Goal: Task Accomplishment & Management: Use online tool/utility

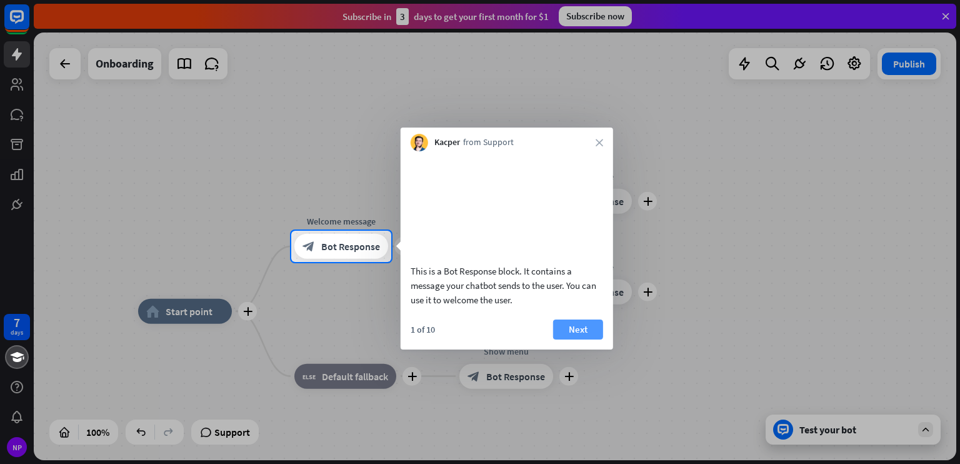
click at [569, 339] on button "Next" at bounding box center [578, 329] width 50 height 20
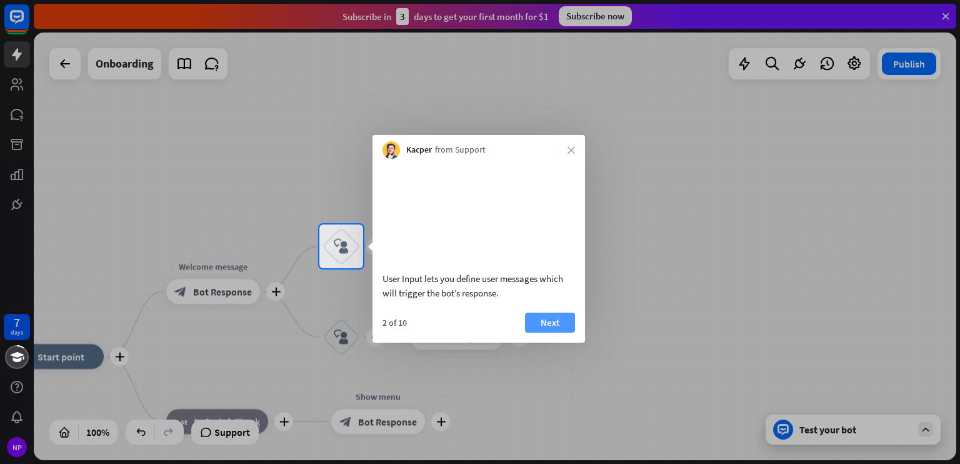
click at [561, 333] on button "Next" at bounding box center [550, 323] width 50 height 20
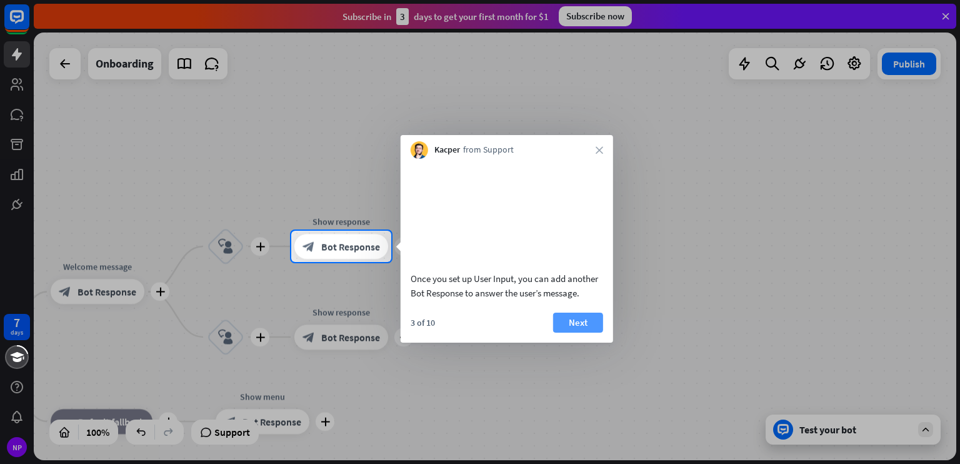
click at [566, 333] on button "Next" at bounding box center [578, 323] width 50 height 20
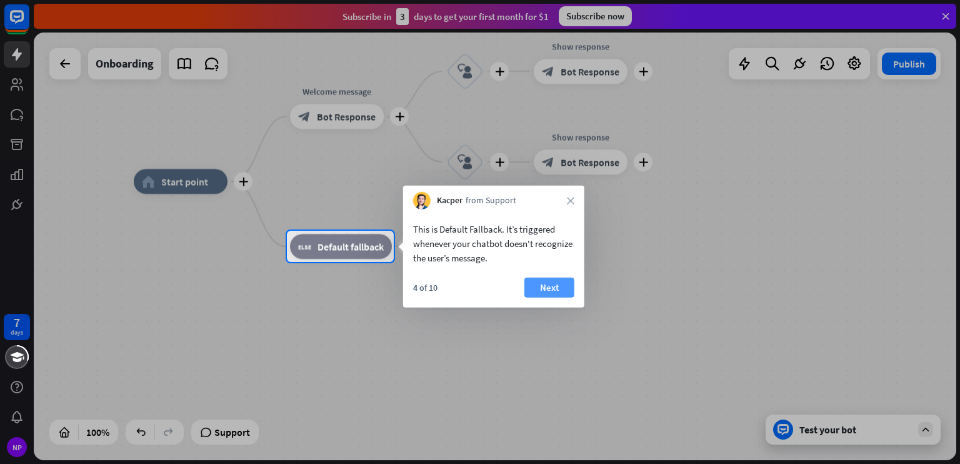
click at [556, 292] on button "Next" at bounding box center [549, 288] width 50 height 20
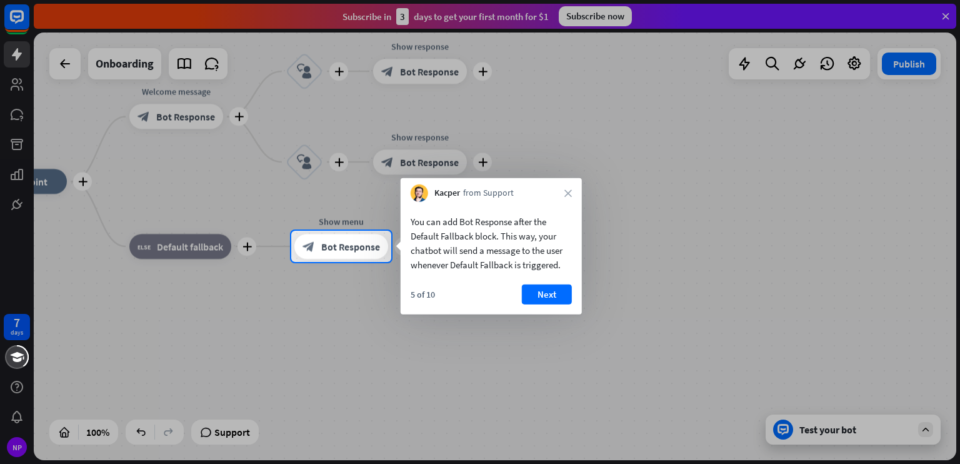
click at [556, 292] on button "Next" at bounding box center [547, 294] width 50 height 20
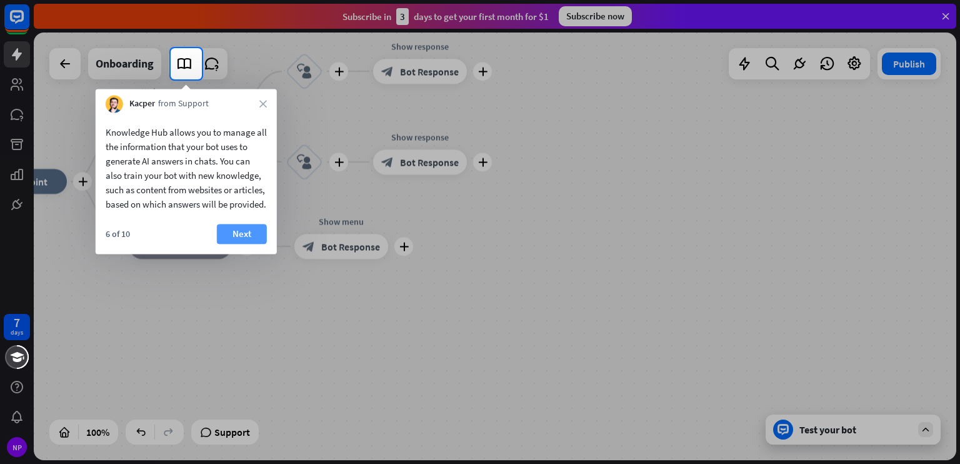
click at [240, 244] on button "Next" at bounding box center [242, 234] width 50 height 20
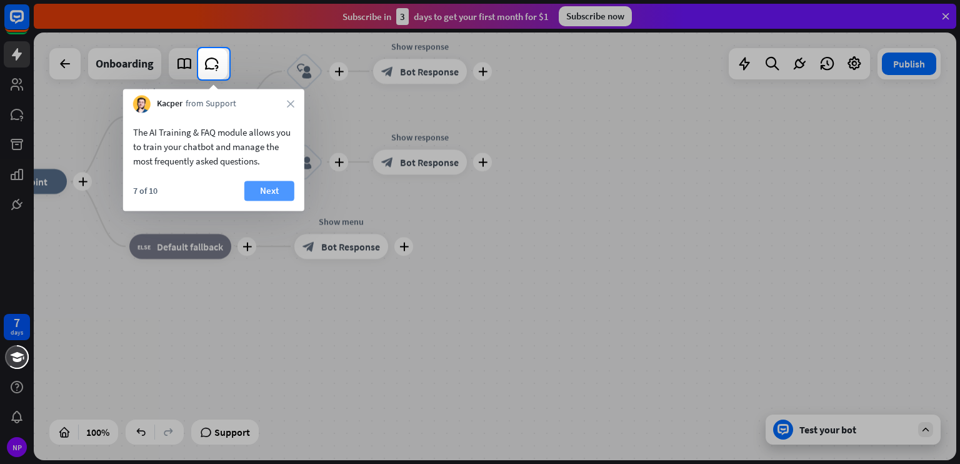
click at [261, 185] on button "Next" at bounding box center [269, 191] width 50 height 20
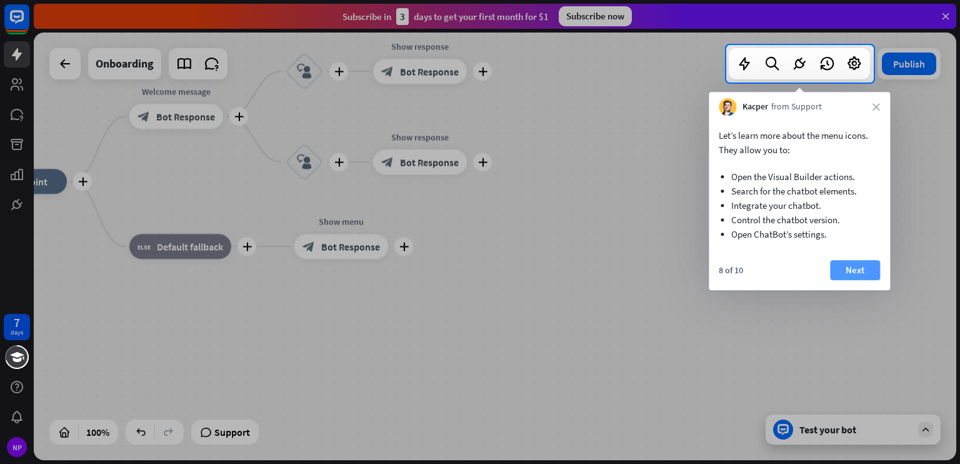
click at [853, 274] on button "Next" at bounding box center [855, 270] width 50 height 20
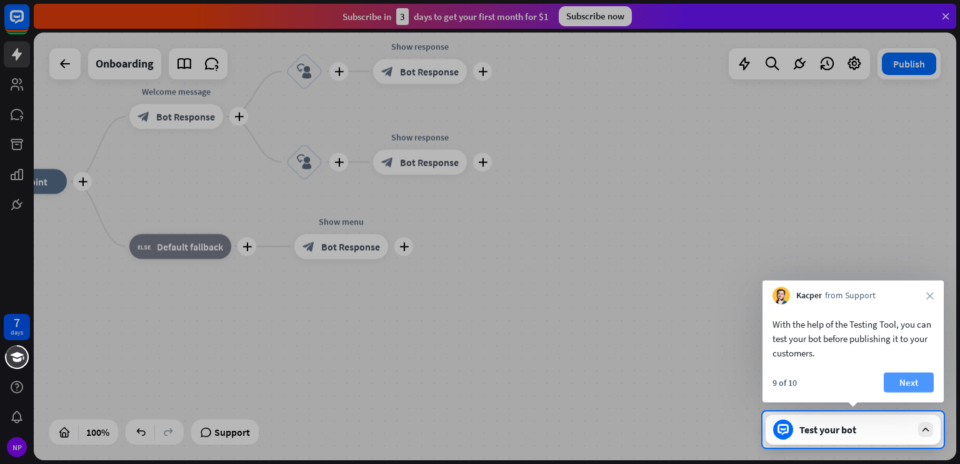
click at [899, 384] on button "Next" at bounding box center [909, 383] width 50 height 20
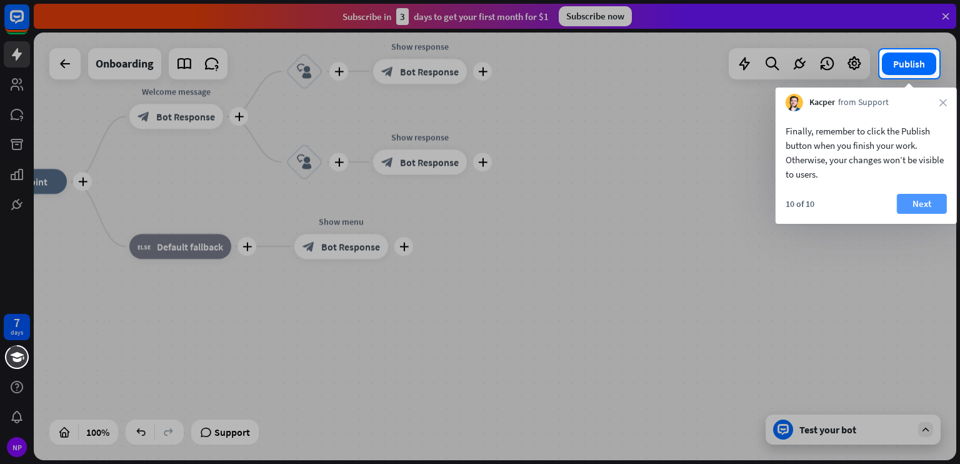
click at [916, 204] on button "Next" at bounding box center [922, 204] width 50 height 20
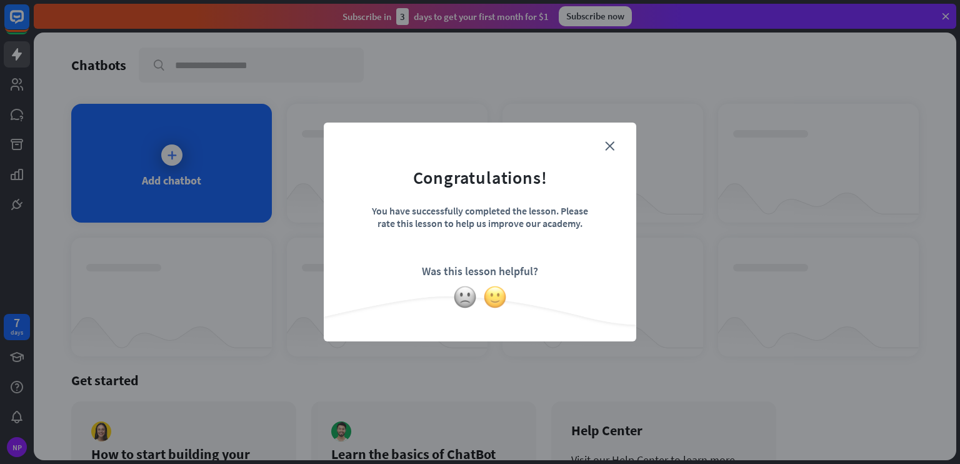
click at [501, 299] on img at bounding box center [495, 297] width 24 height 24
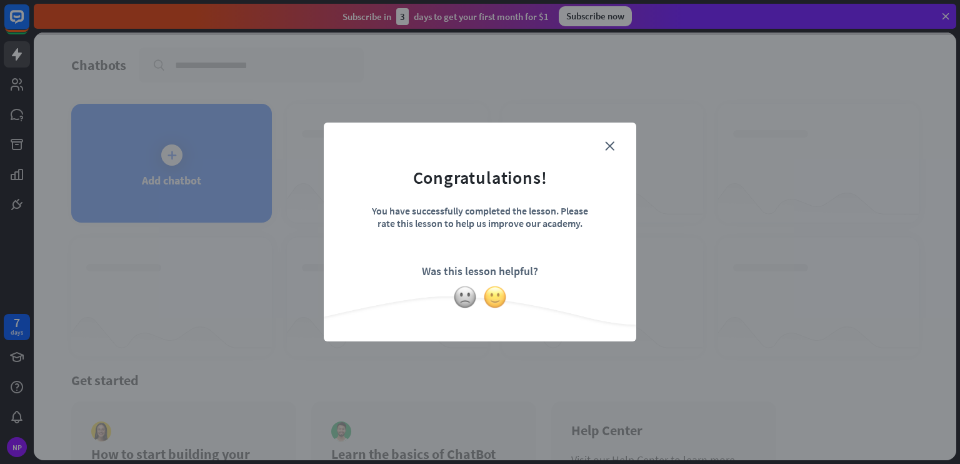
click at [490, 293] on img at bounding box center [495, 297] width 24 height 24
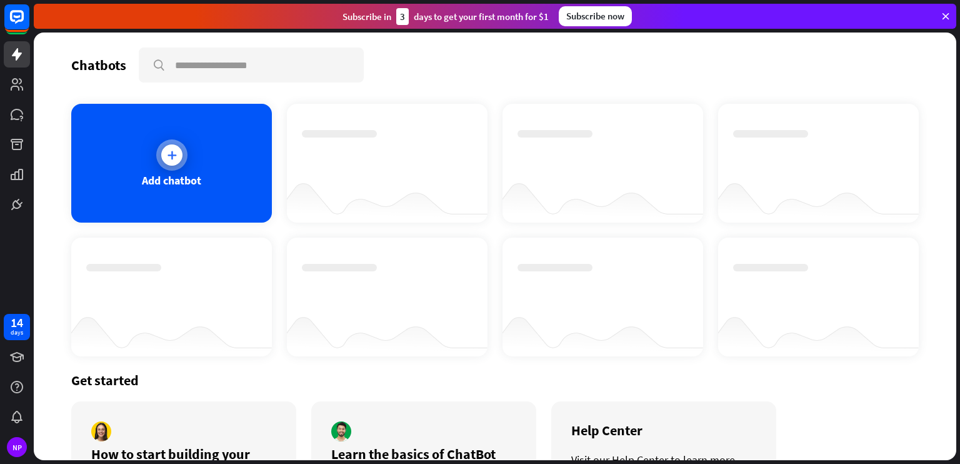
click at [178, 185] on div "Add chatbot" at bounding box center [171, 180] width 59 height 14
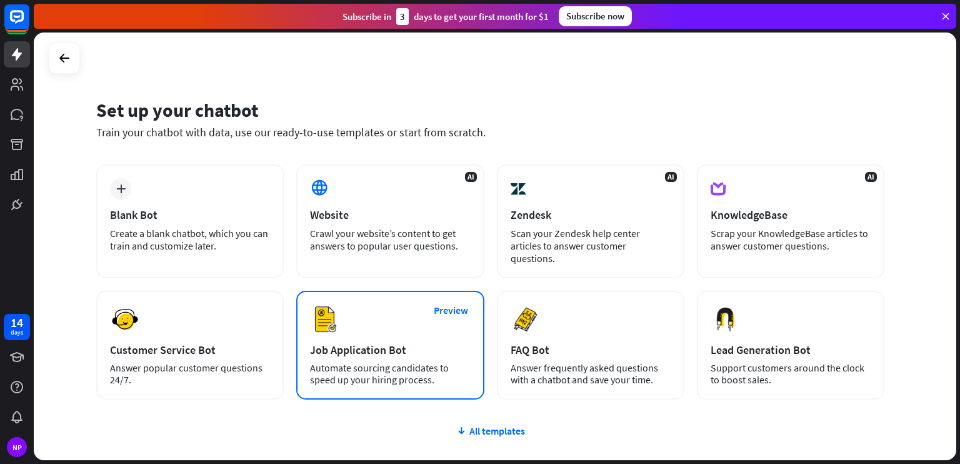
scroll to position [41, 0]
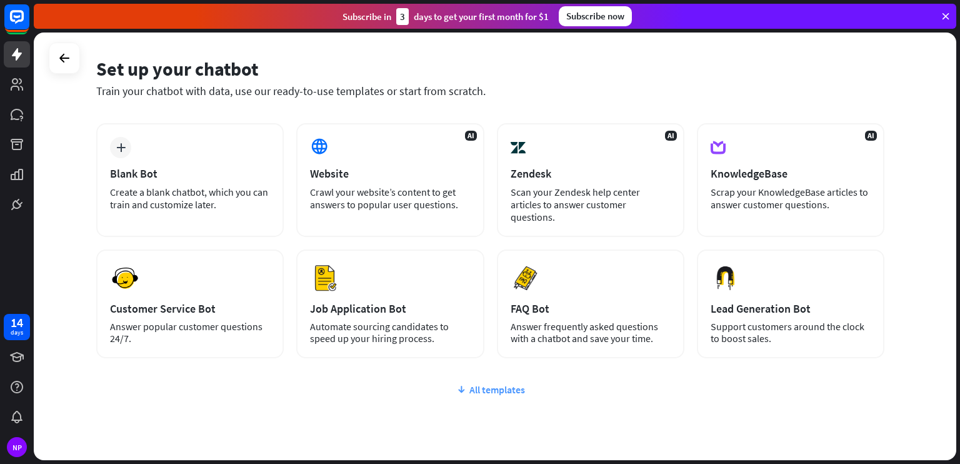
click at [500, 389] on div "All templates" at bounding box center [490, 389] width 788 height 13
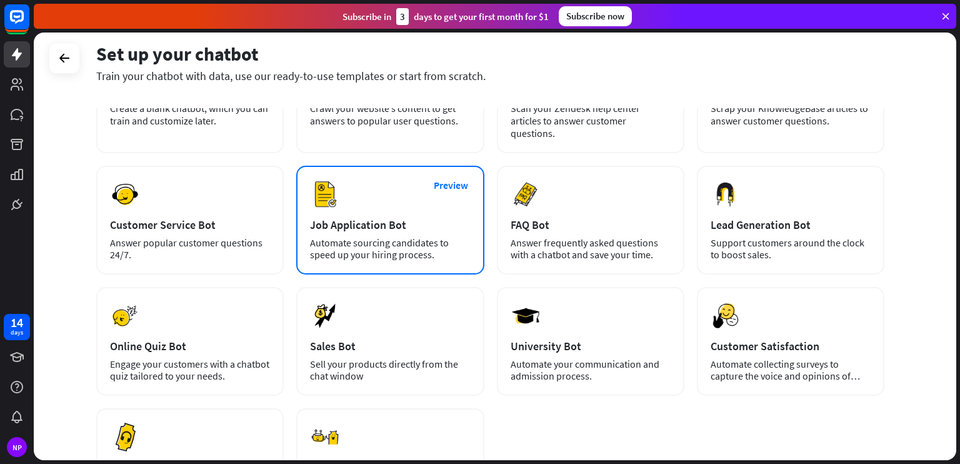
scroll to position [0, 0]
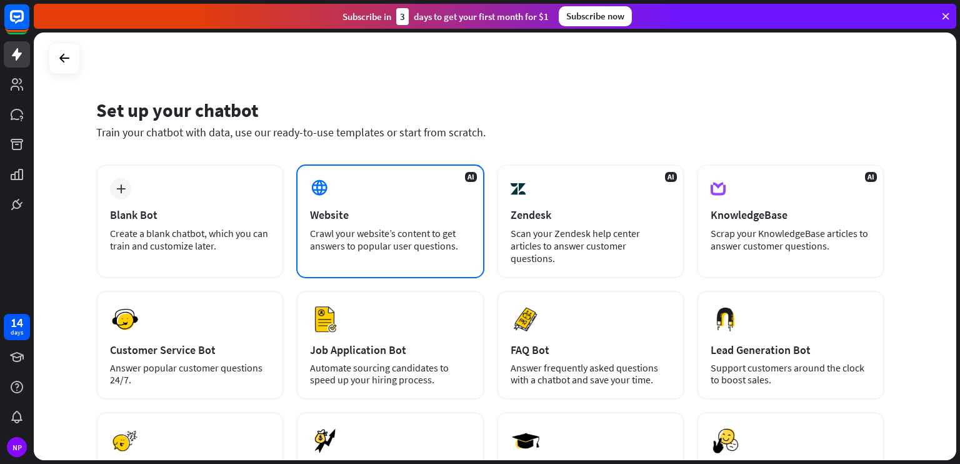
click at [453, 224] on div "AI Website Crawl your website’s content to get answers to popular user question…" at bounding box center [390, 221] width 188 height 114
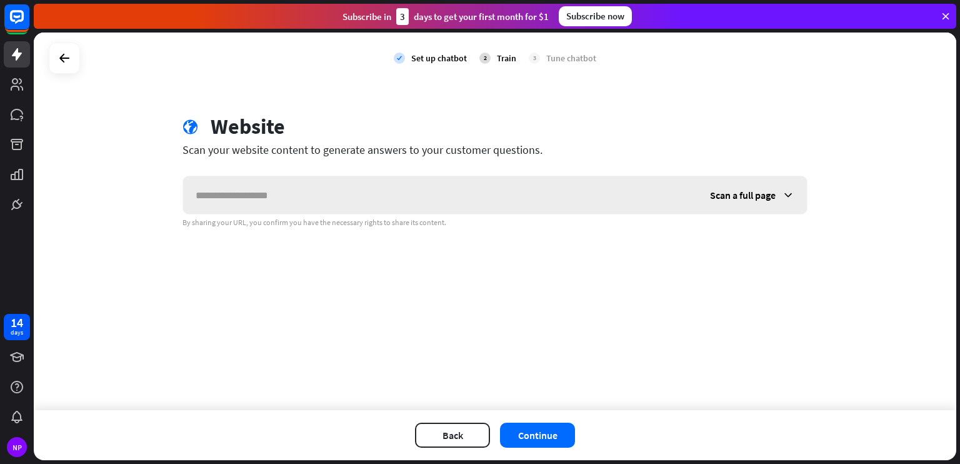
click at [412, 210] on input "text" at bounding box center [440, 195] width 514 height 38
click at [740, 194] on span "Scan a full page" at bounding box center [743, 195] width 66 height 13
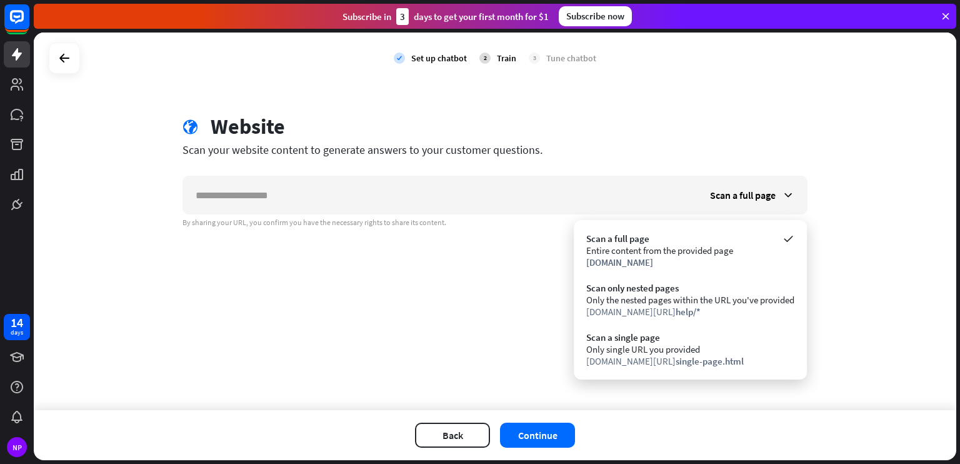
click at [309, 264] on div "check Set up chatbot 2 Train 3 Tune chatbot globe Website Scan your website con…" at bounding box center [495, 222] width 923 height 378
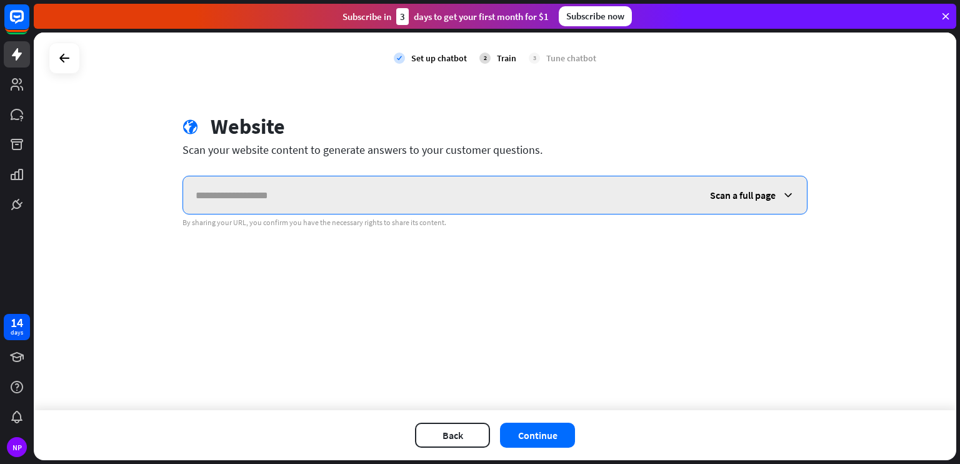
click at [304, 198] on input "text" at bounding box center [440, 195] width 514 height 38
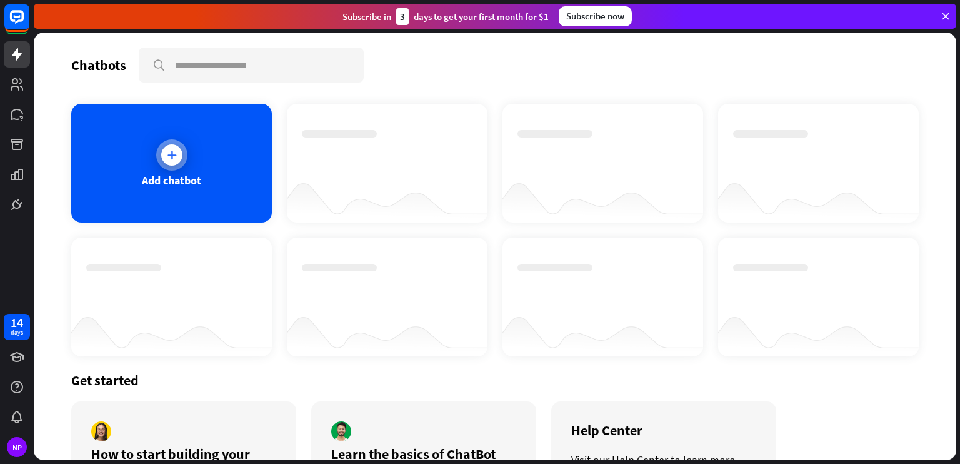
click at [151, 171] on div "Add chatbot" at bounding box center [171, 163] width 201 height 119
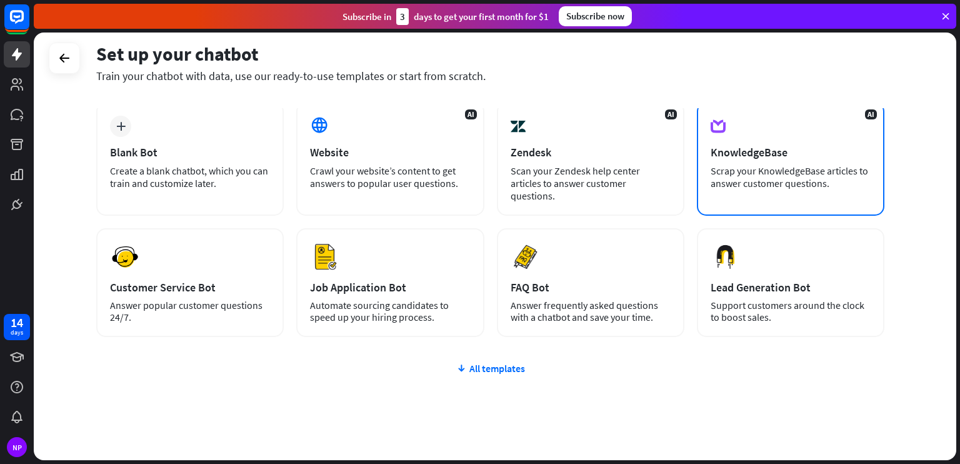
scroll to position [41, 0]
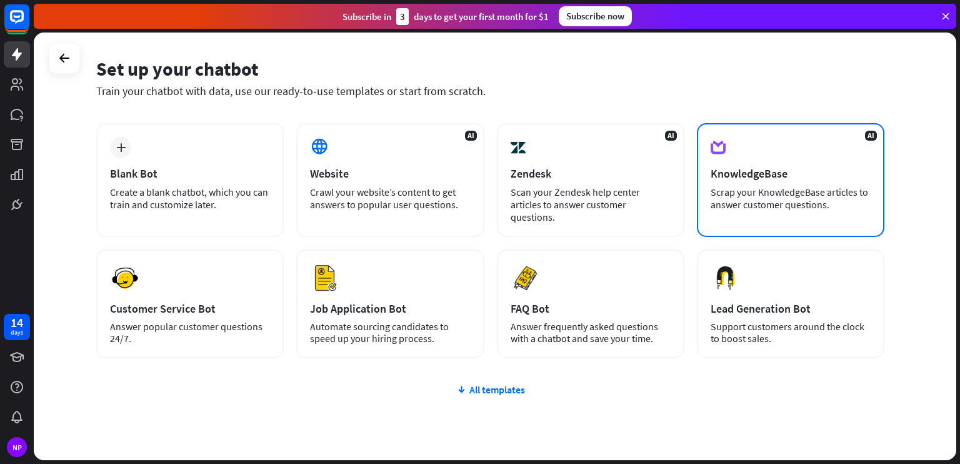
click at [773, 184] on div "AI KnowledgeBase Scrap your KnowledgeBase articles to answer customer questions." at bounding box center [791, 180] width 188 height 114
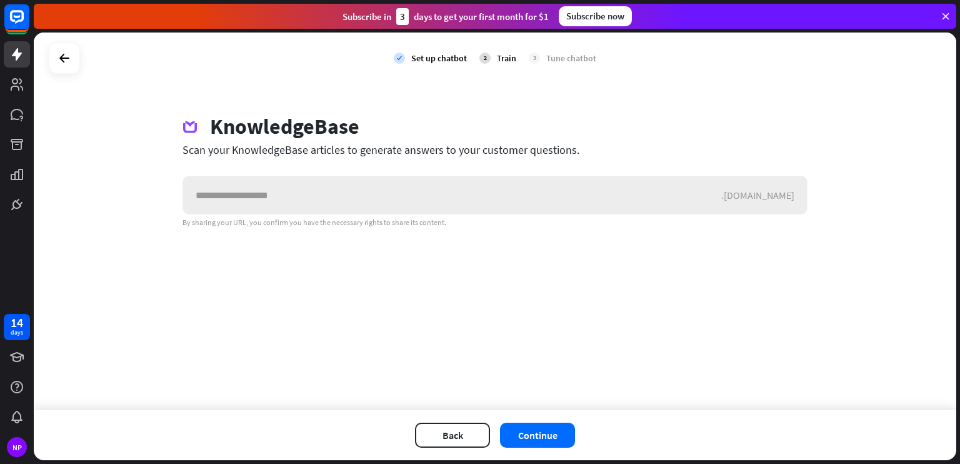
click at [491, 200] on input "text" at bounding box center [452, 195] width 538 height 38
click at [773, 192] on div ".[DOMAIN_NAME]" at bounding box center [764, 195] width 86 height 13
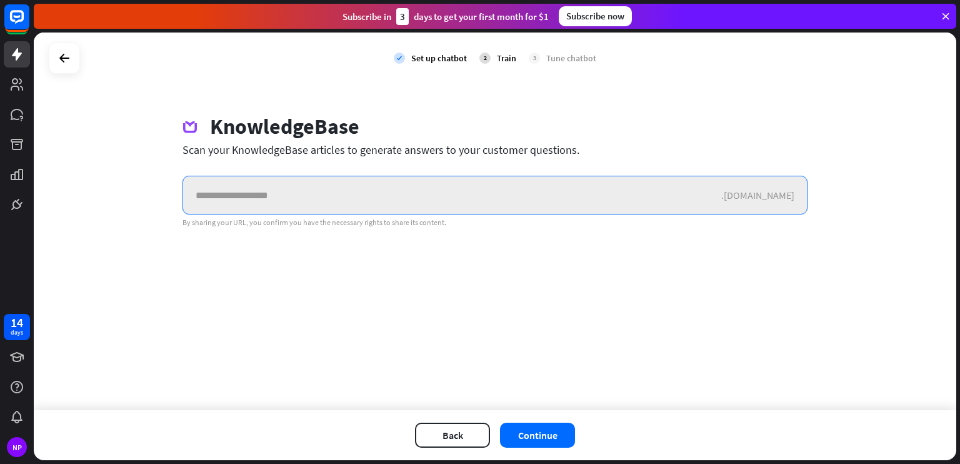
click at [596, 202] on input "text" at bounding box center [452, 195] width 538 height 38
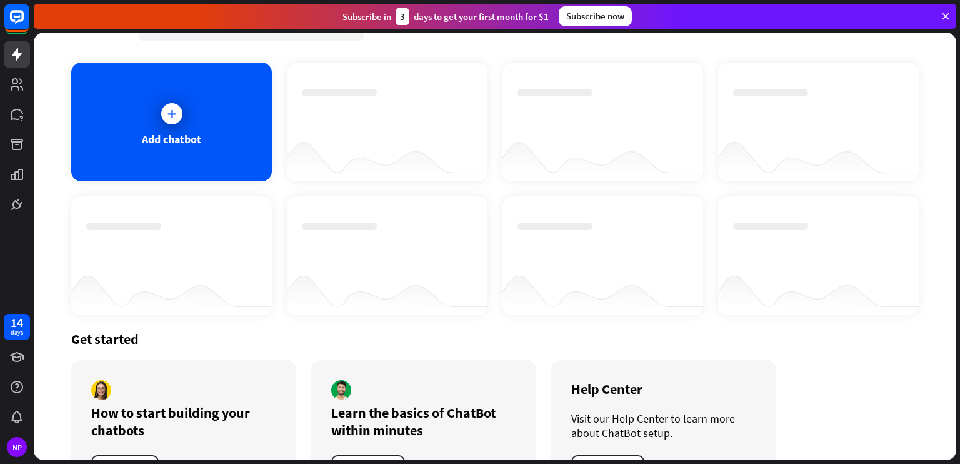
scroll to position [21, 0]
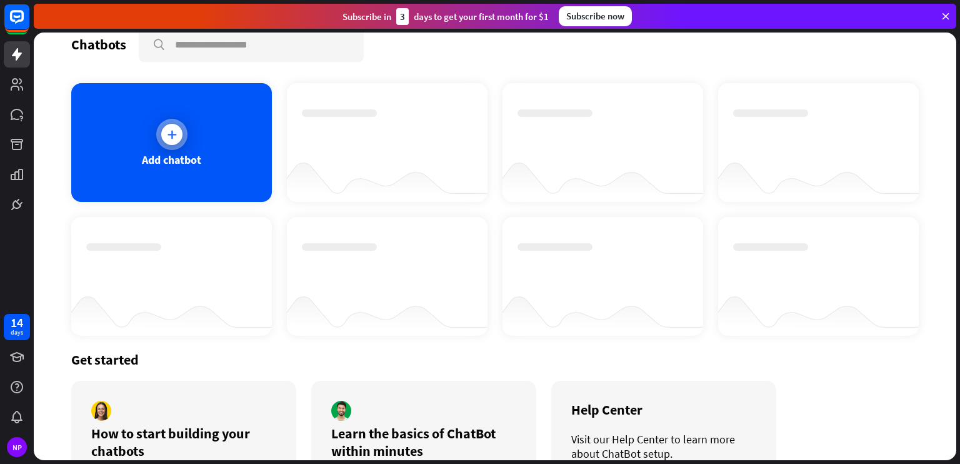
click at [208, 159] on div "Add chatbot" at bounding box center [171, 142] width 201 height 119
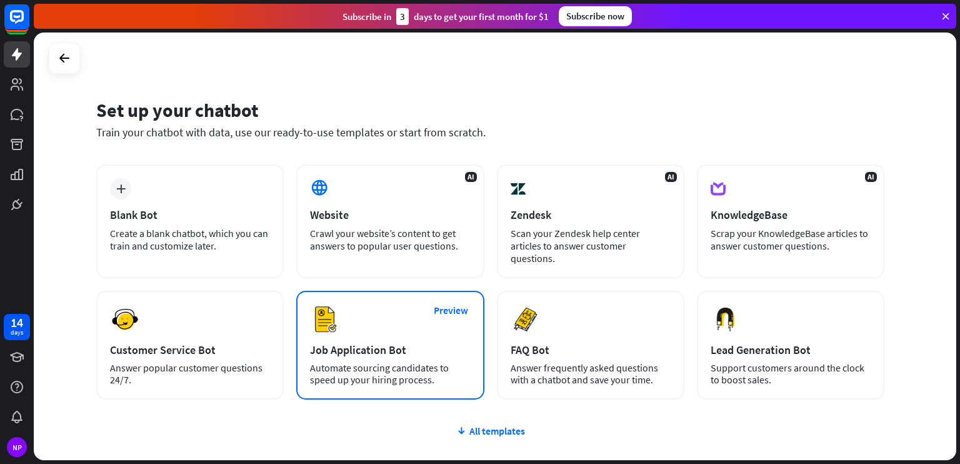
scroll to position [21, 0]
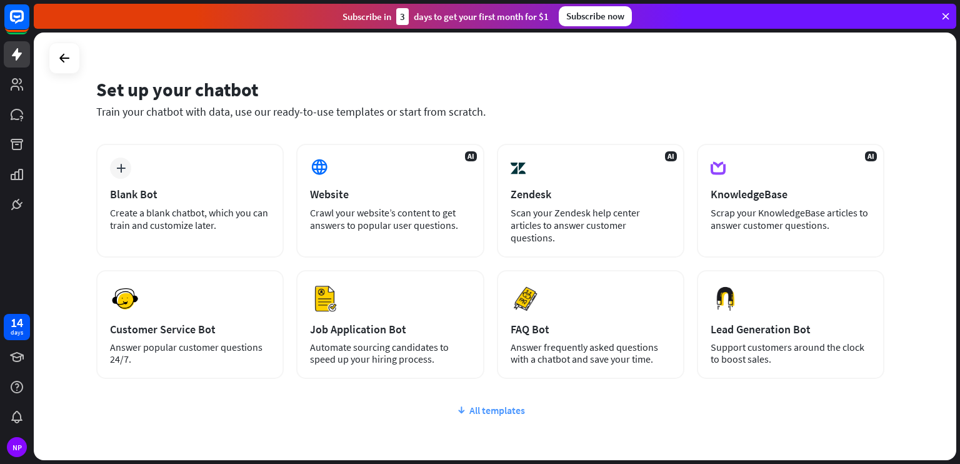
click at [488, 406] on div "All templates" at bounding box center [490, 410] width 788 height 13
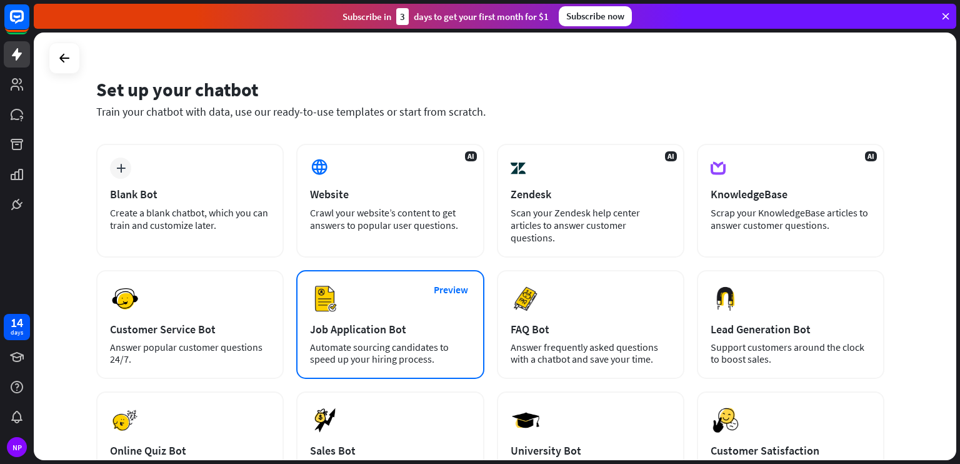
scroll to position [0, 0]
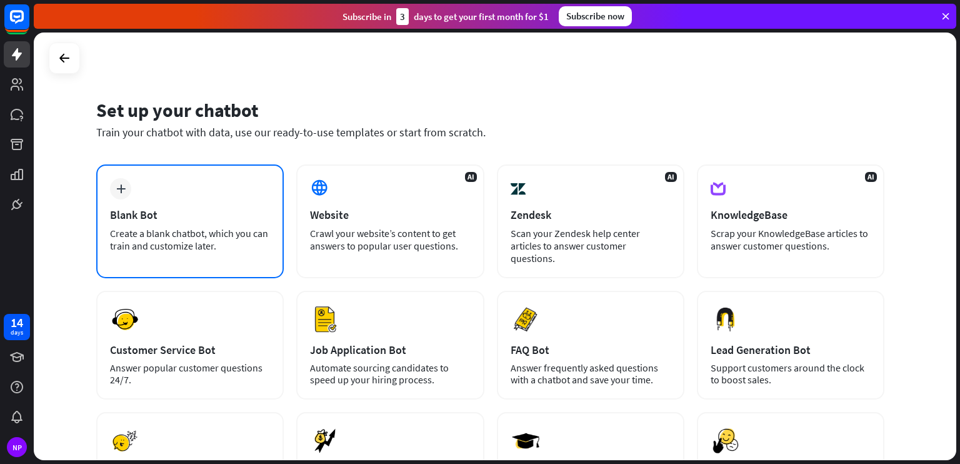
click at [196, 245] on div "Create a blank chatbot, which you can train and customize later." at bounding box center [190, 239] width 160 height 25
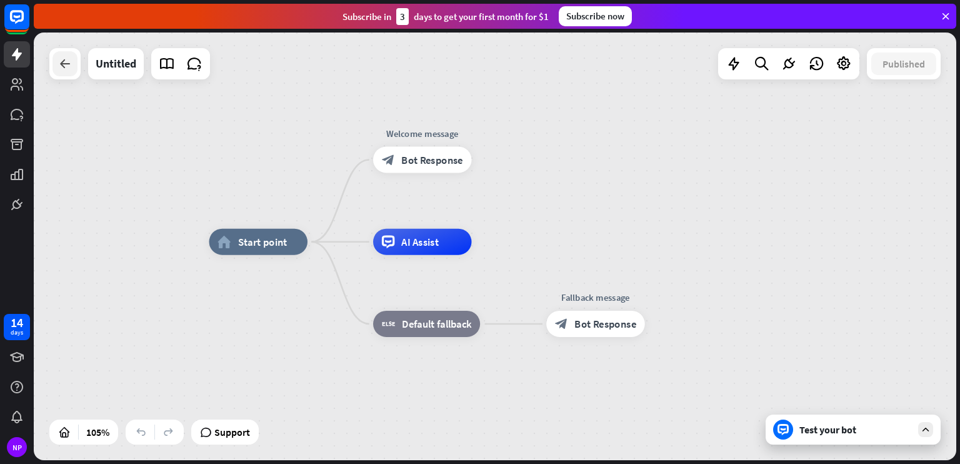
click at [56, 66] on div at bounding box center [65, 63] width 25 height 25
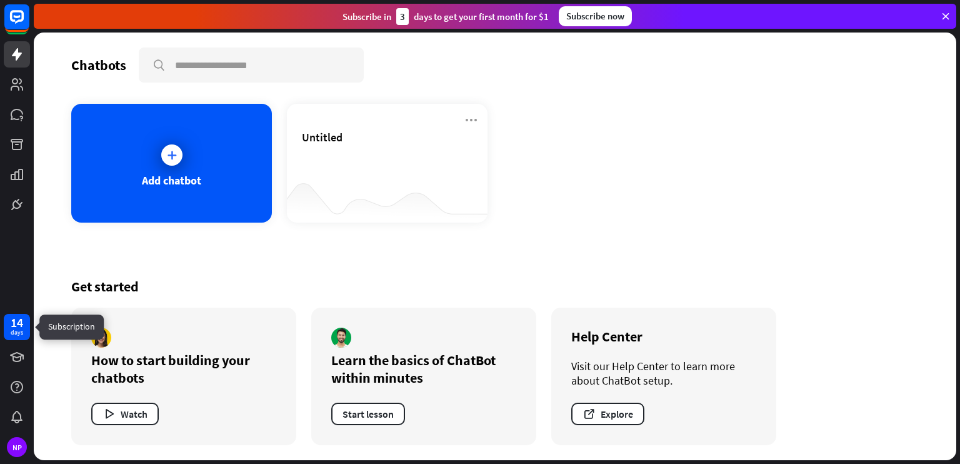
click at [14, 322] on div "14" at bounding box center [17, 322] width 13 height 11
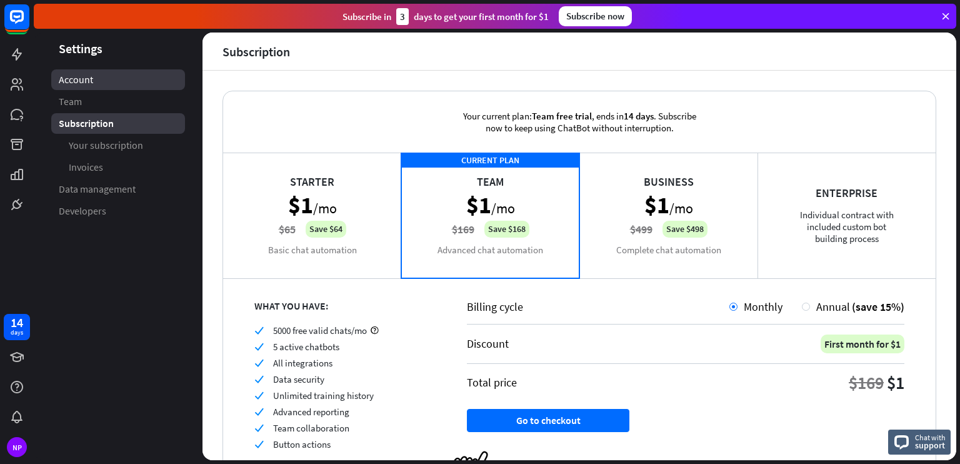
click at [114, 89] on link "Account" at bounding box center [118, 79] width 134 height 21
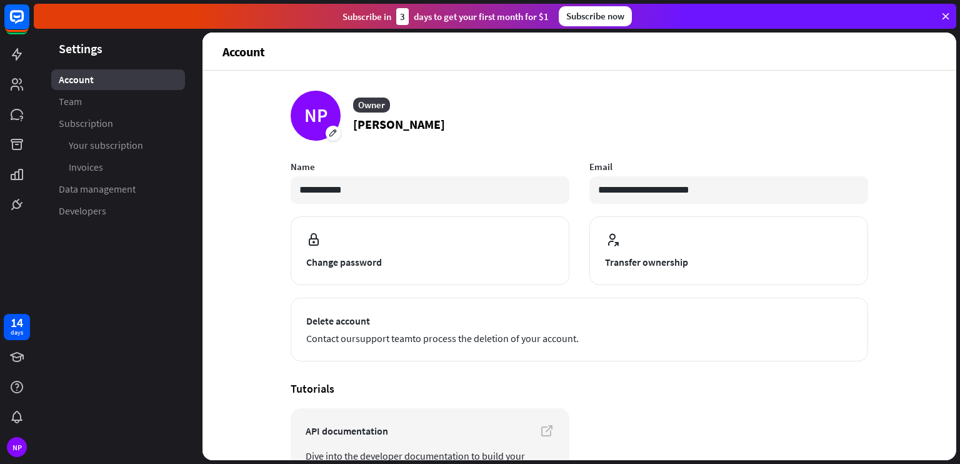
scroll to position [89, 0]
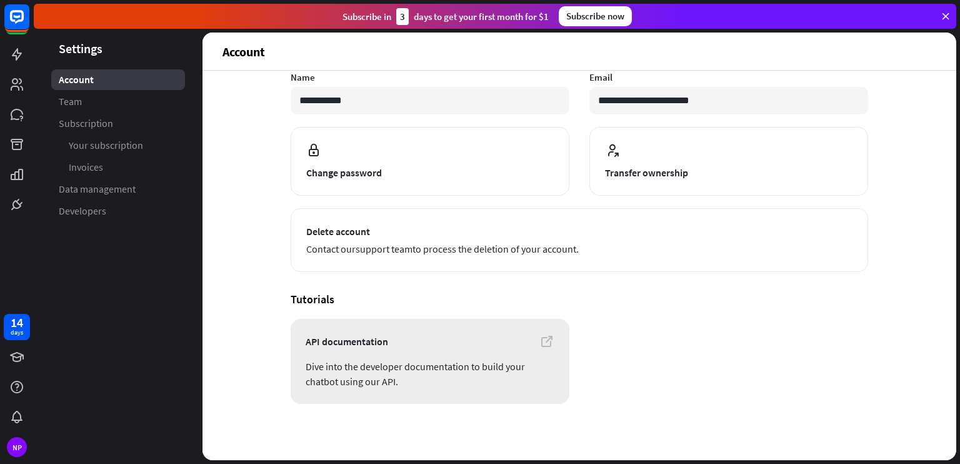
click at [406, 369] on span "Dive into the developer documentation to build your chatbot using our API." at bounding box center [430, 374] width 249 height 30
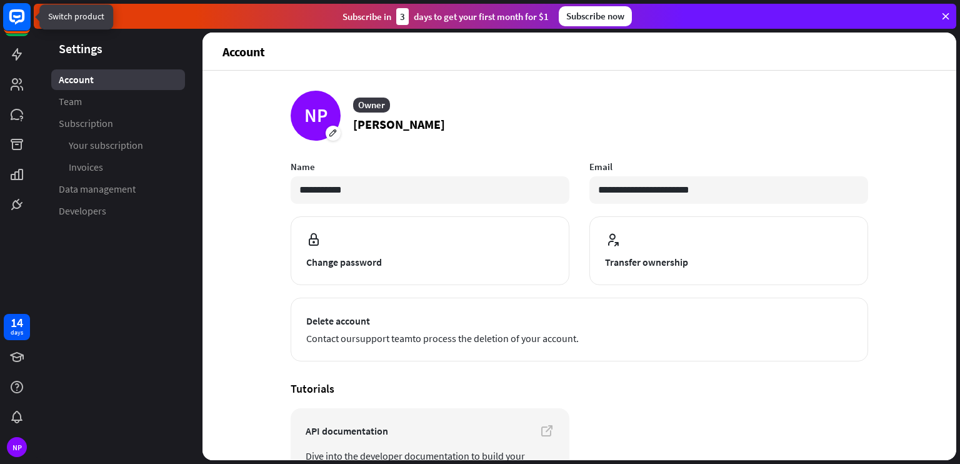
click at [12, 28] on rect at bounding box center [17, 17] width 28 height 28
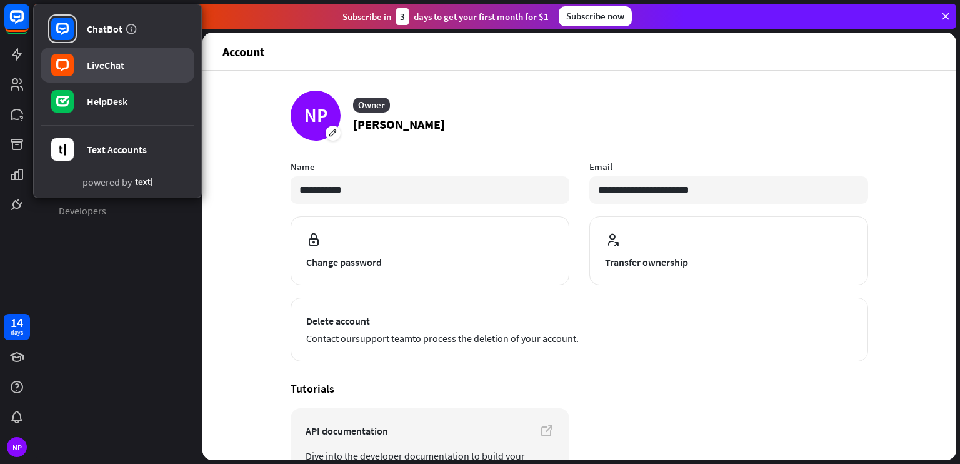
click at [116, 63] on div "LiveChat" at bounding box center [106, 65] width 38 height 13
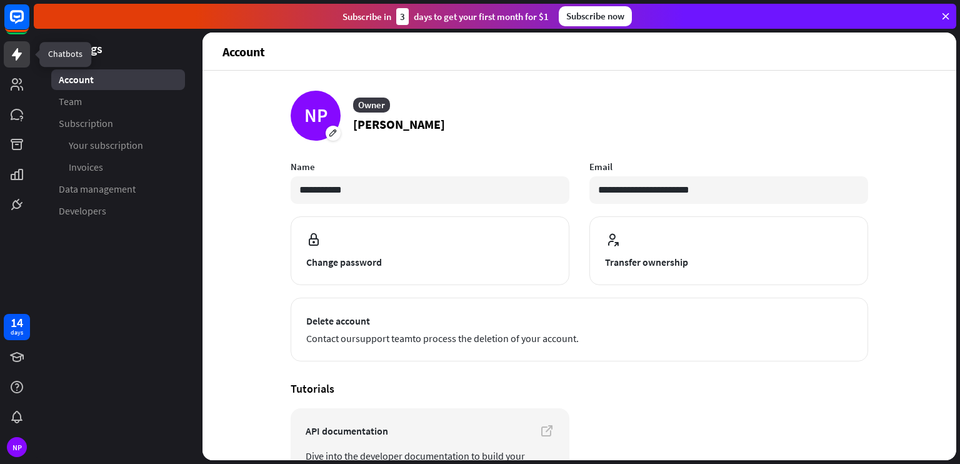
click at [19, 47] on icon at bounding box center [16, 54] width 15 height 15
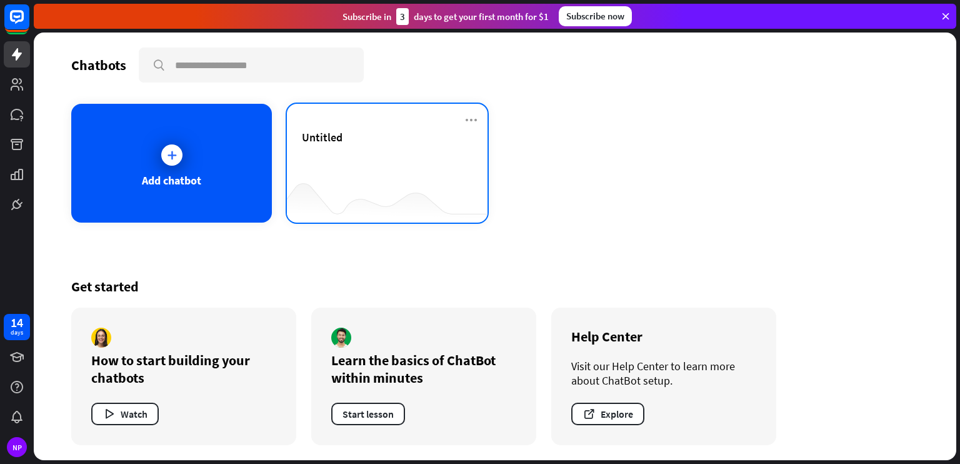
click at [448, 156] on div "Untitled" at bounding box center [387, 152] width 171 height 44
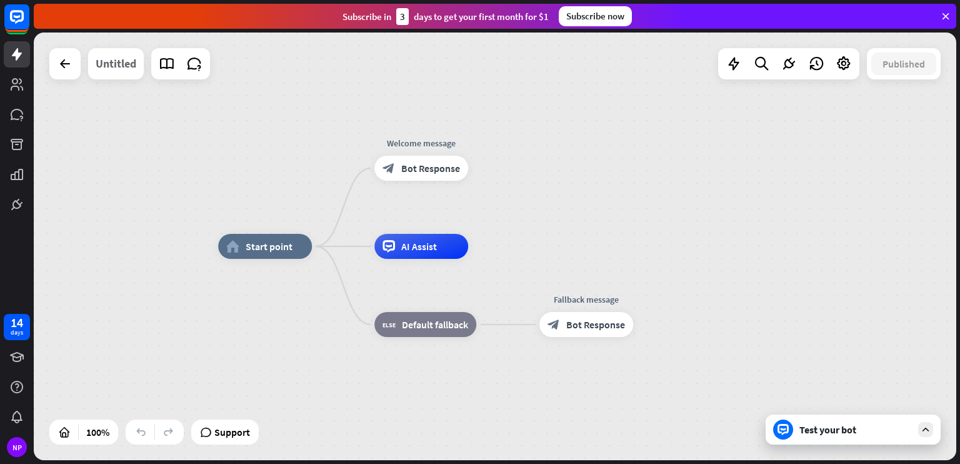
click at [130, 72] on div "Untitled" at bounding box center [116, 63] width 41 height 31
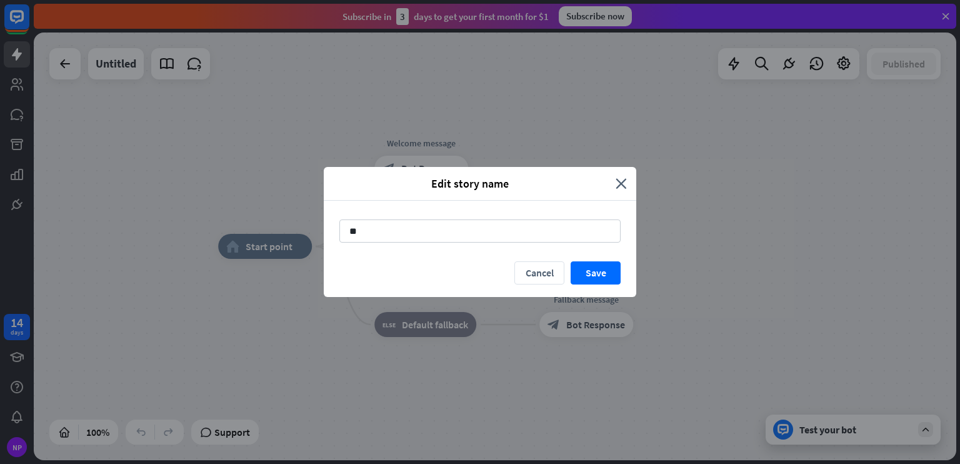
type input "*"
type input "*******"
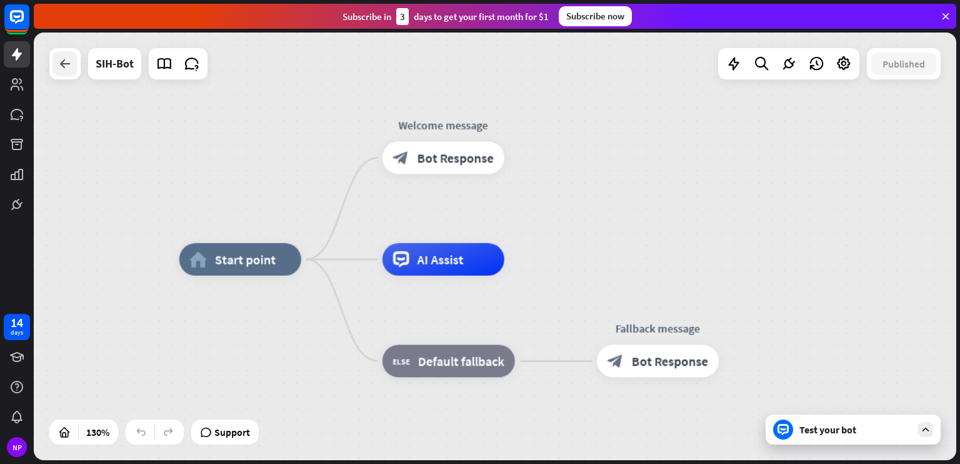
click at [69, 59] on icon at bounding box center [65, 63] width 15 height 15
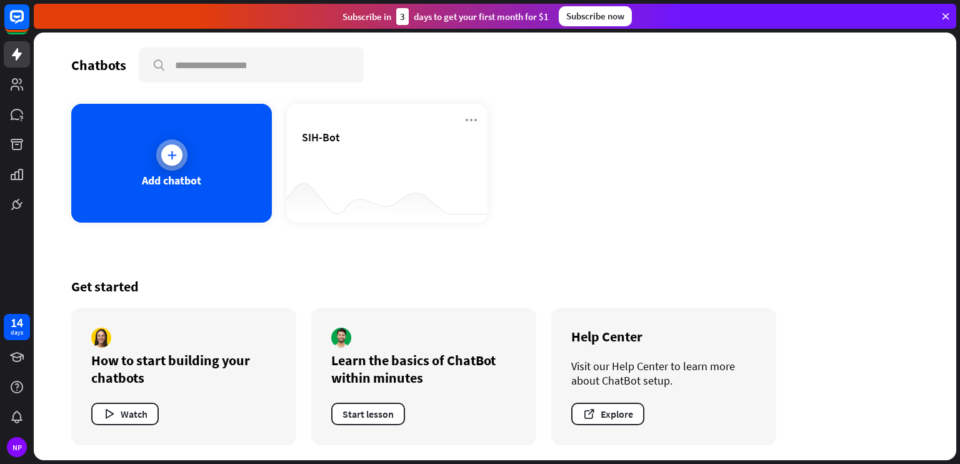
click at [158, 168] on div "Add chatbot" at bounding box center [171, 163] width 201 height 119
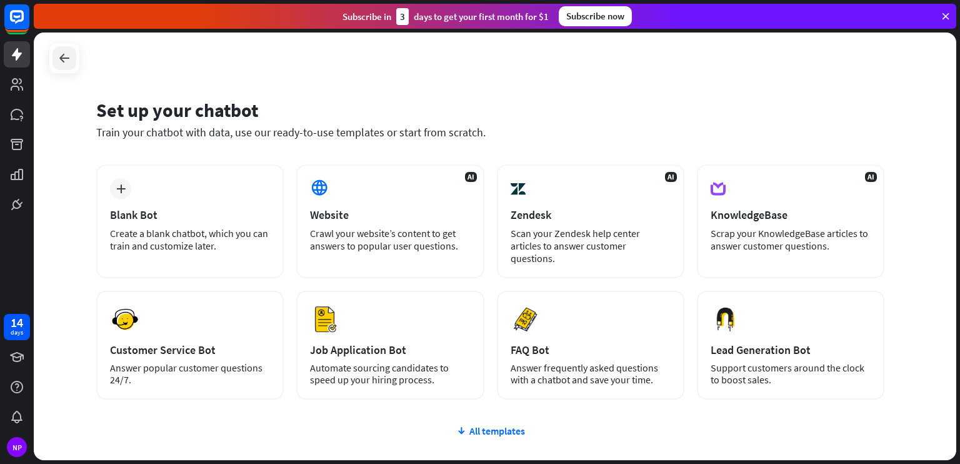
click at [61, 56] on icon at bounding box center [64, 58] width 15 height 15
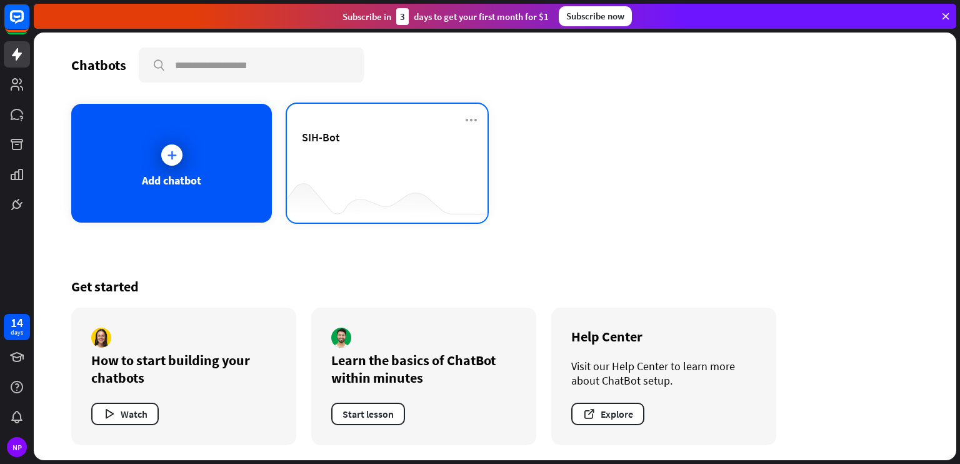
click at [483, 116] on div "SIH-Bot" at bounding box center [387, 163] width 201 height 119
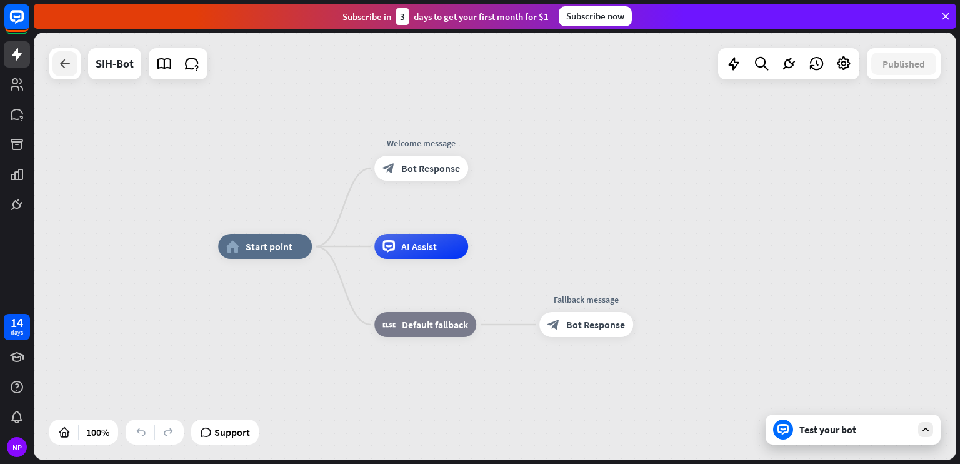
click at [59, 56] on icon at bounding box center [65, 63] width 15 height 15
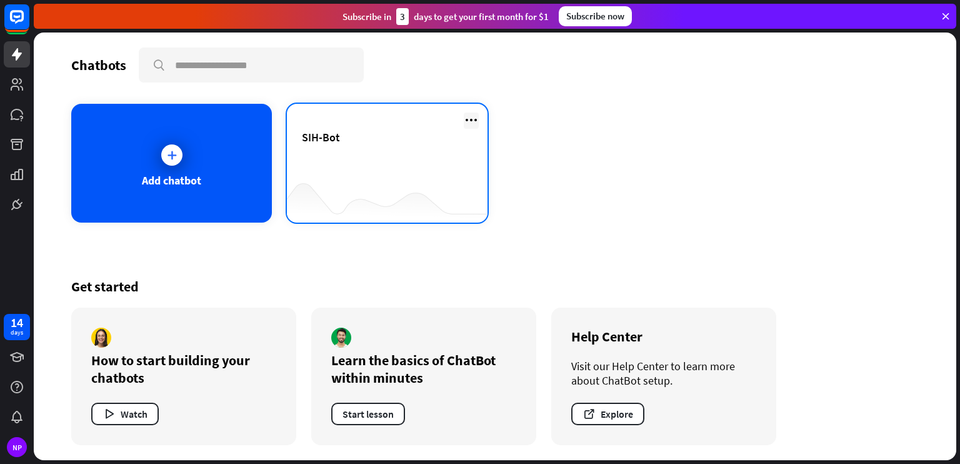
click at [469, 114] on icon at bounding box center [471, 120] width 15 height 15
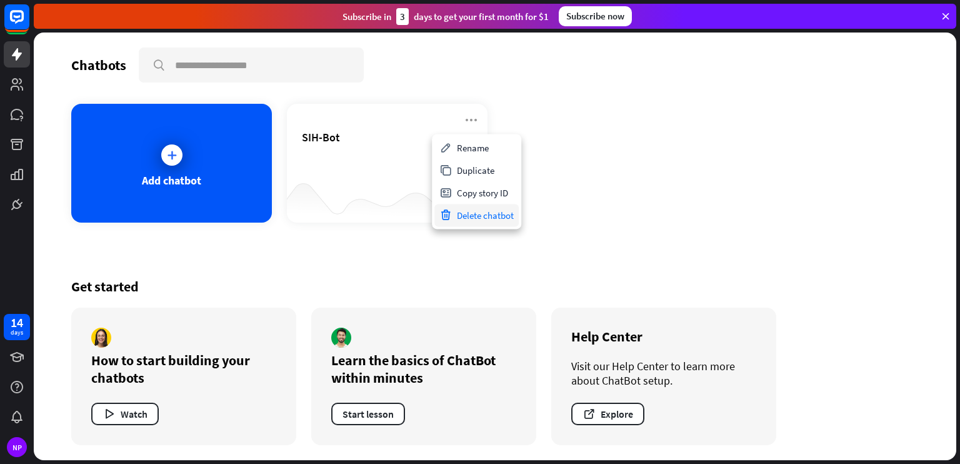
click at [483, 214] on div "Delete chatbot" at bounding box center [476, 215] width 84 height 23
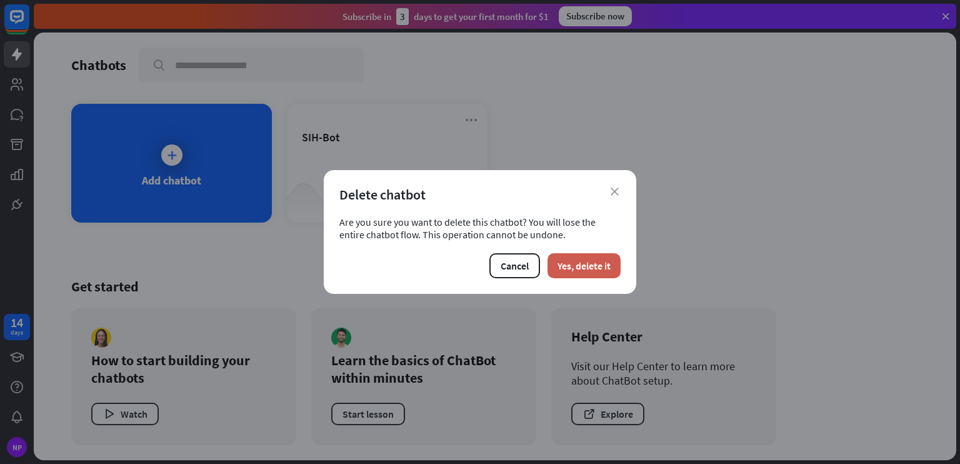
click at [587, 261] on button "Yes, delete it" at bounding box center [584, 265] width 73 height 25
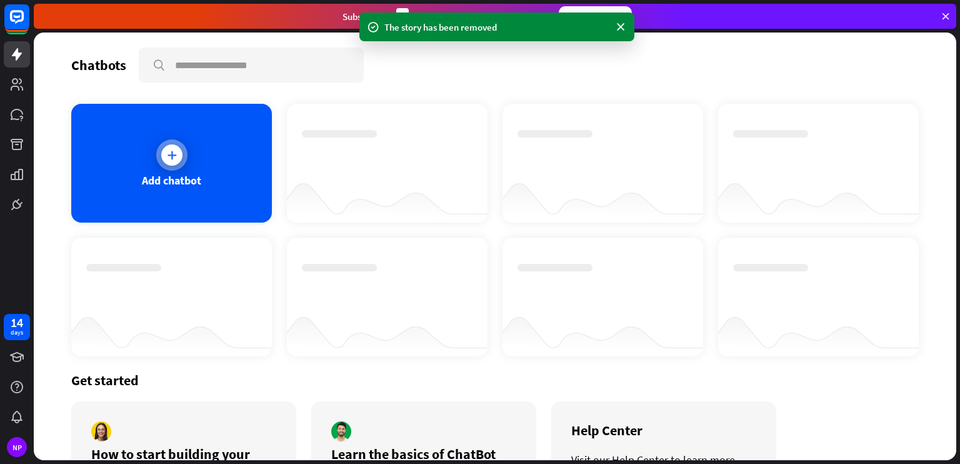
click at [226, 164] on div "Add chatbot" at bounding box center [171, 163] width 201 height 119
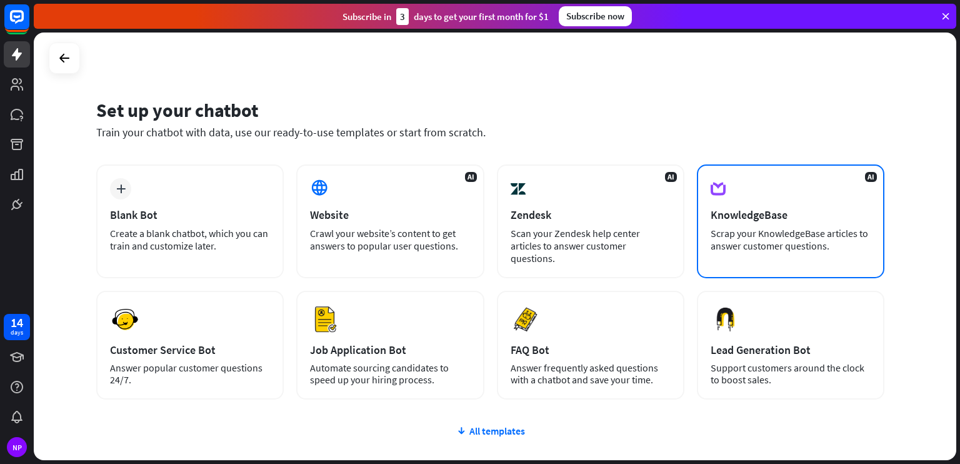
click at [796, 219] on div "KnowledgeBase" at bounding box center [791, 215] width 160 height 14
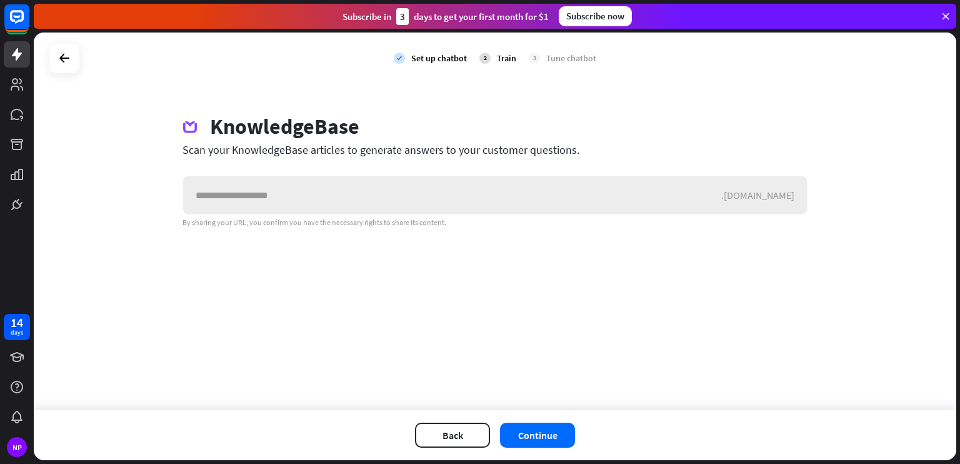
click at [459, 211] on input "text" at bounding box center [452, 195] width 538 height 38
click at [63, 51] on icon at bounding box center [64, 58] width 15 height 15
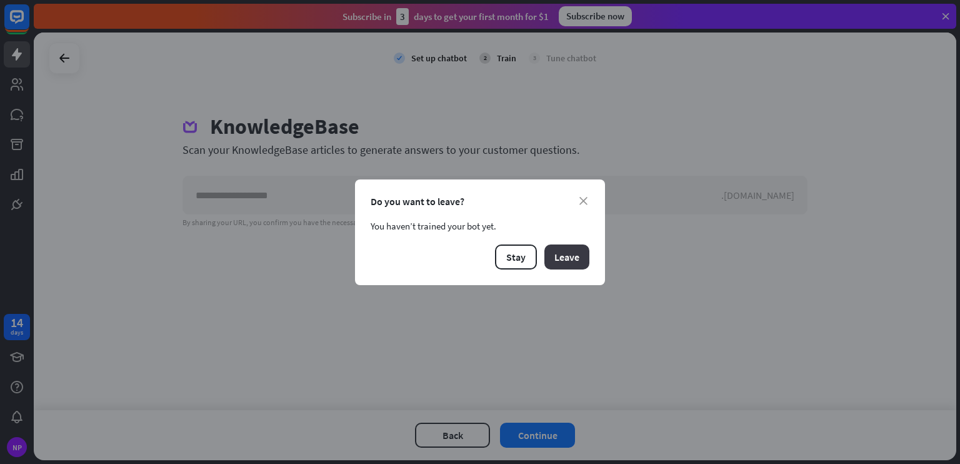
click at [565, 256] on button "Leave" at bounding box center [566, 256] width 45 height 25
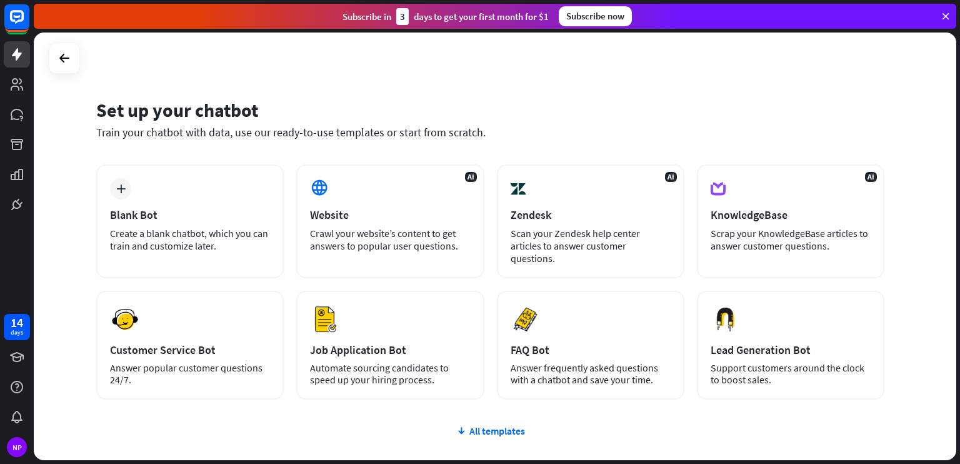
scroll to position [88, 0]
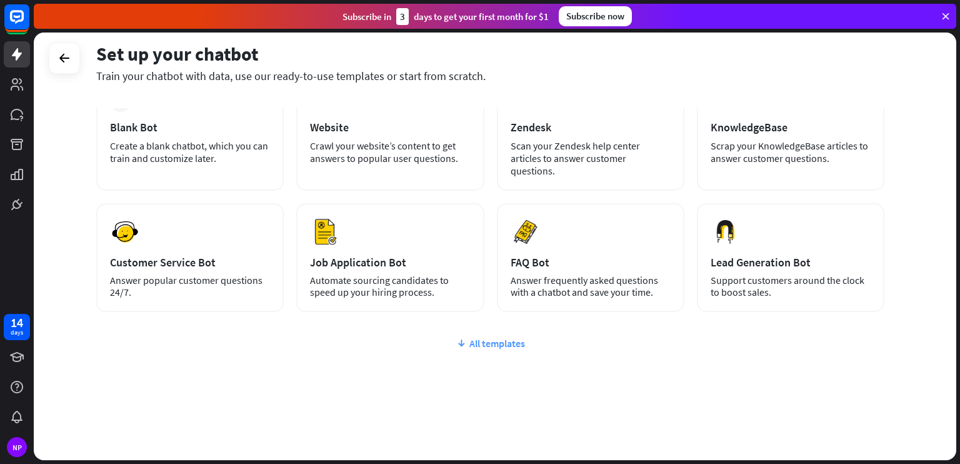
click at [507, 339] on div "All templates" at bounding box center [490, 343] width 788 height 13
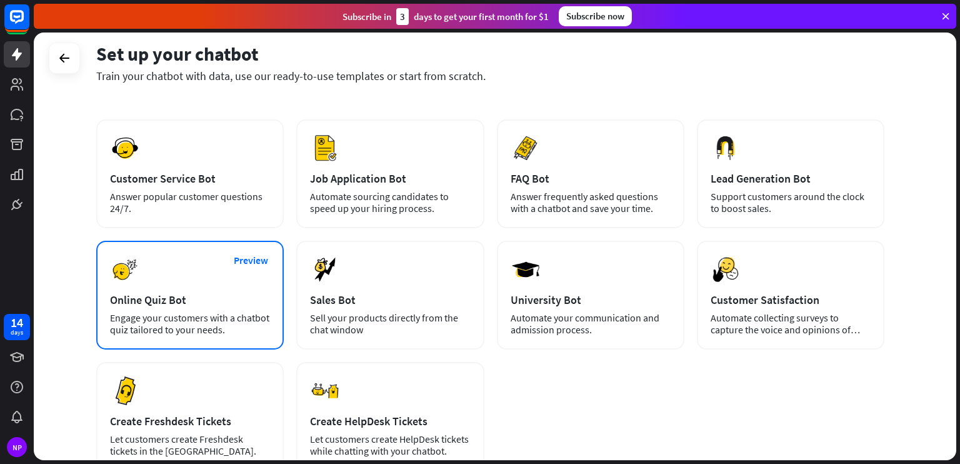
scroll to position [234, 0]
